Goal: Task Accomplishment & Management: Complete application form

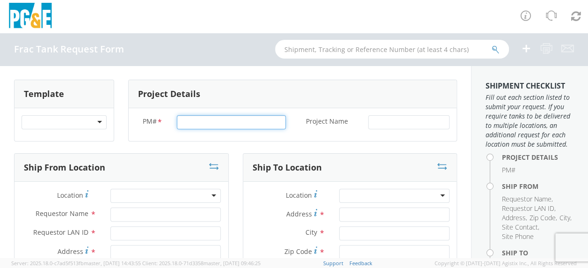
click at [191, 121] on input "PM# *" at bounding box center [231, 122] width 109 height 14
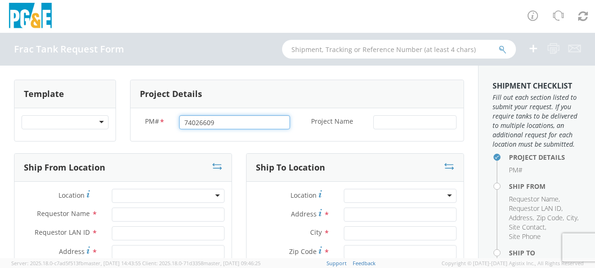
type input "74026609"
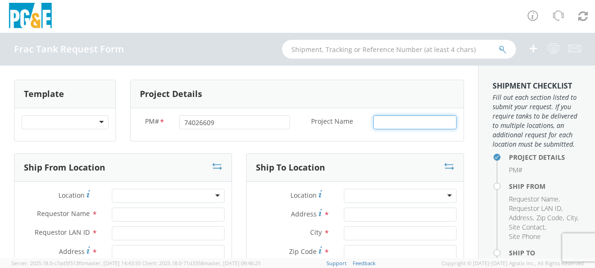
click at [385, 124] on input "Project Name *" at bounding box center [414, 122] width 83 height 14
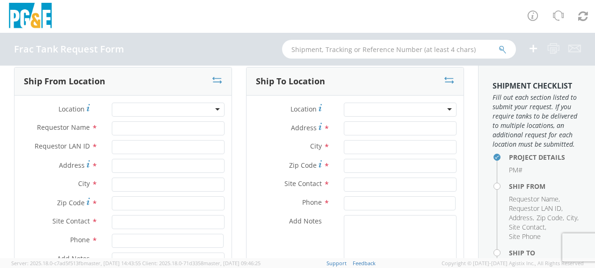
scroll to position [94, 0]
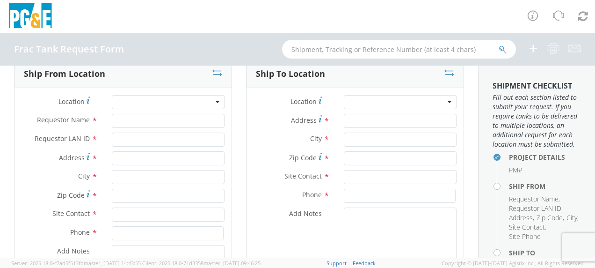
type input "Sonoma"
click at [131, 118] on input "Requestor Name *" at bounding box center [168, 121] width 113 height 14
type input "[PERSON_NAME]"
click at [133, 137] on input "Requestor LAN ID *" at bounding box center [168, 139] width 113 height 14
type input "tahj"
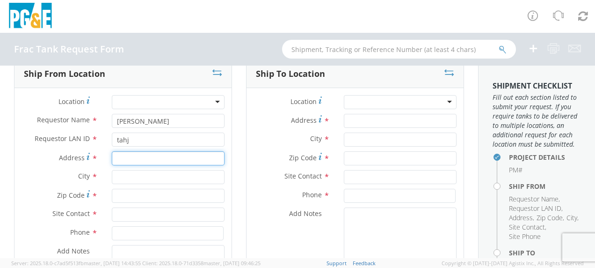
click at [124, 157] on input "Address *" at bounding box center [168, 158] width 113 height 14
type input "24400 Ramal Rd"
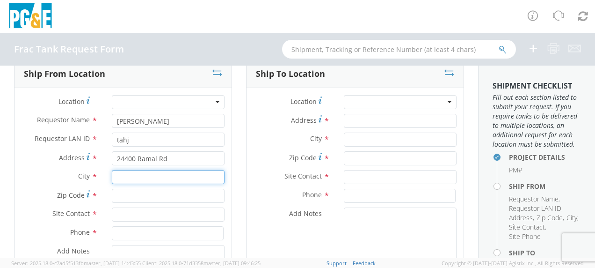
click at [122, 172] on input "text" at bounding box center [168, 177] width 113 height 14
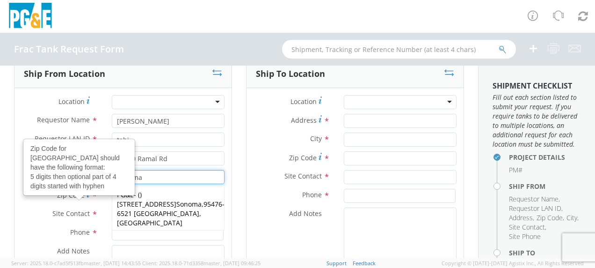
type input "Sonoma"
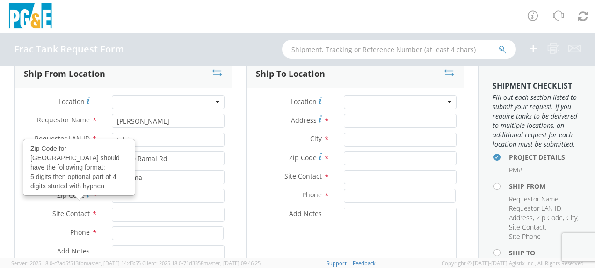
click at [87, 195] on use at bounding box center [88, 193] width 3 height 7
click at [112, 195] on input "Zip Code Zip Code for [GEOGRAPHIC_DATA] should have the following format: 5 dig…" at bounding box center [168, 196] width 113 height 14
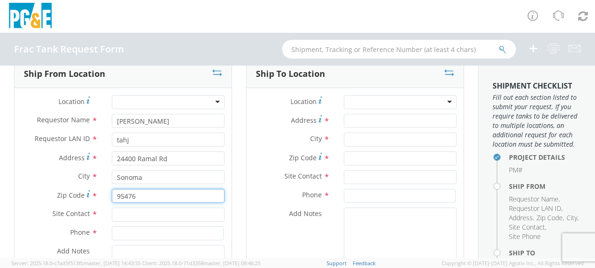
type input "95476"
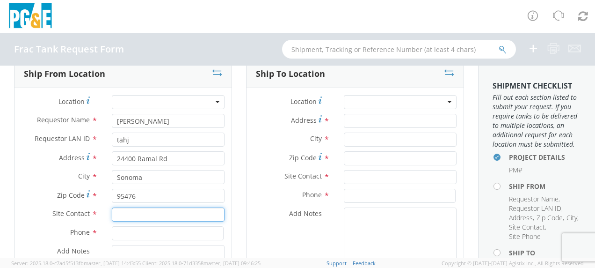
click at [132, 211] on input "text" at bounding box center [168, 214] width 113 height 14
type input "[PERSON_NAME]"
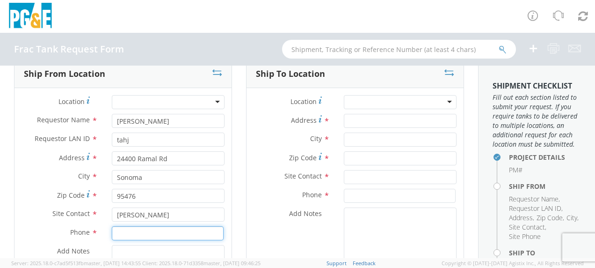
click at [123, 228] on input at bounding box center [168, 233] width 112 height 14
type input "[PHONE_NUMBER]"
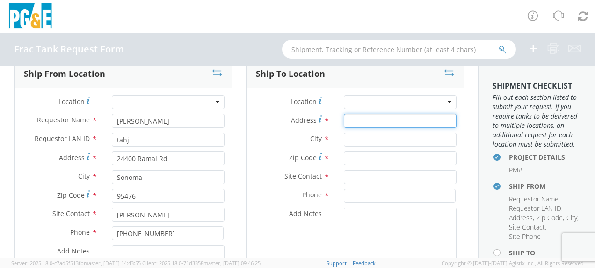
click at [347, 118] on input "Address *" at bounding box center [400, 121] width 113 height 14
type input "[STREET_ADDRESS][PERSON_NAME]"
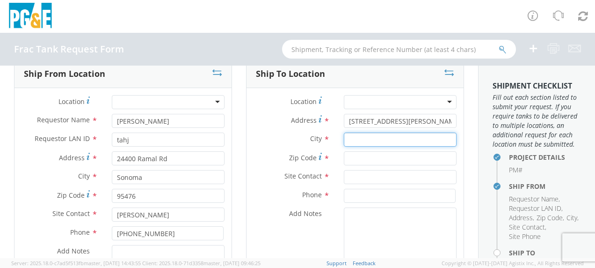
click at [359, 136] on input "text" at bounding box center [400, 139] width 113 height 14
type input "Gustine"
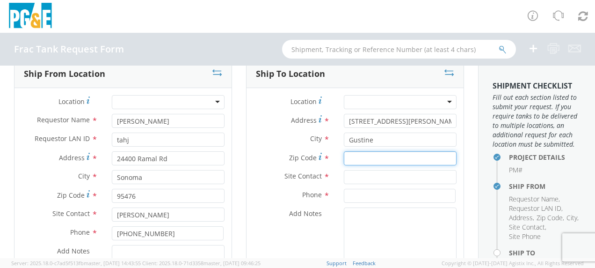
click at [350, 158] on input "Zip Code *" at bounding box center [400, 158] width 113 height 14
type input "95332"
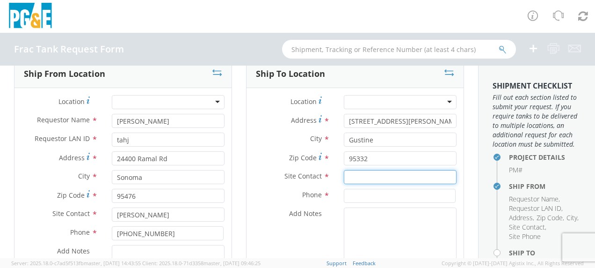
drag, startPoint x: 350, startPoint y: 179, endPoint x: 345, endPoint y: 203, distance: 25.0
click at [349, 188] on div "Location * (OBSOLETE) [PERSON_NAME] SC - GC TRAILER (OBSOLETE) [GEOGRAPHIC_DATA…" at bounding box center [355, 211] width 217 height 233
type input "[PERSON_NAME]"
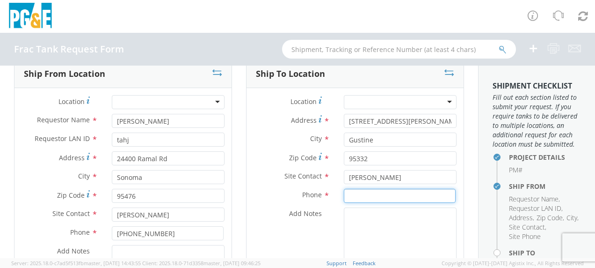
click at [356, 195] on input at bounding box center [400, 196] width 112 height 14
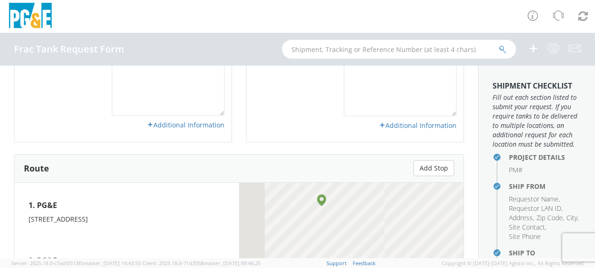
scroll to position [421, 0]
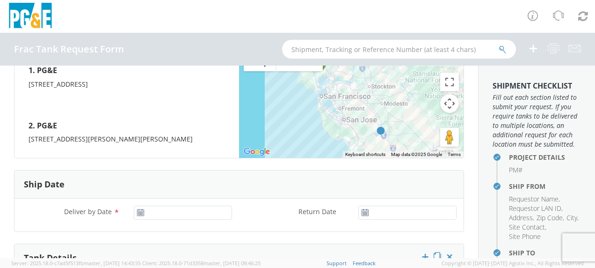
type input "[PHONE_NUMBER]"
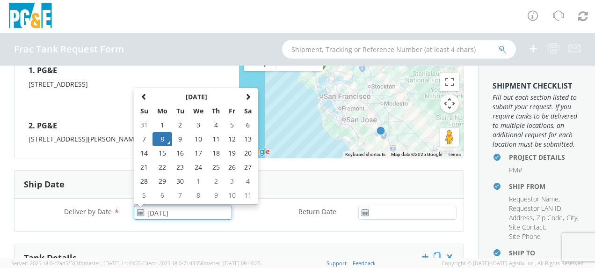
click at [160, 207] on input "[DATE]" at bounding box center [183, 212] width 98 height 14
click at [218, 136] on td "11" at bounding box center [216, 139] width 16 height 14
type input "[DATE]"
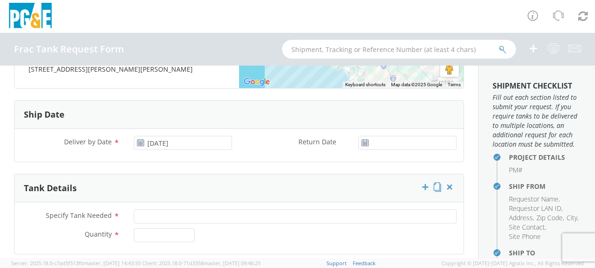
scroll to position [515, 0]
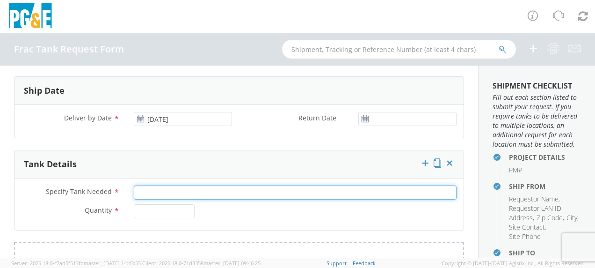
click at [153, 190] on input "Specify Tank Needed *" at bounding box center [295, 192] width 323 height 14
type input "20K Single Wall"
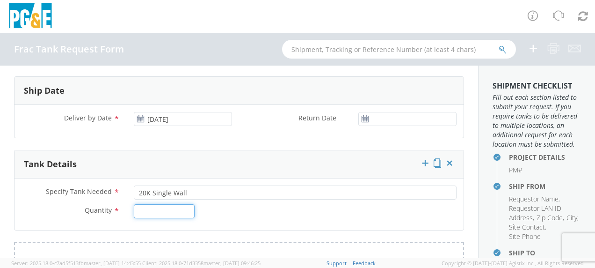
click at [145, 210] on input "Quantity *" at bounding box center [164, 211] width 61 height 14
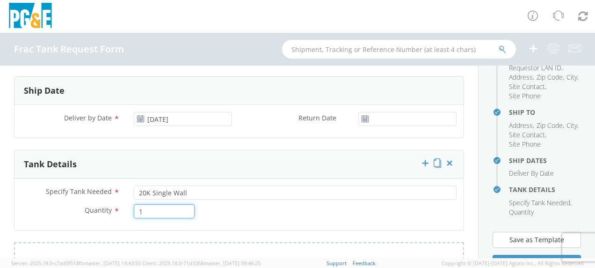
scroll to position [234, 0]
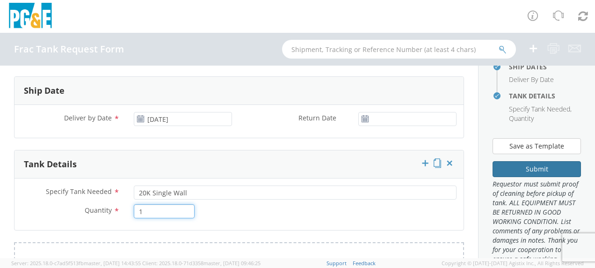
type input "1"
click at [529, 177] on button "Submit" at bounding box center [537, 169] width 88 height 16
